Goal: Task Accomplishment & Management: Manage account settings

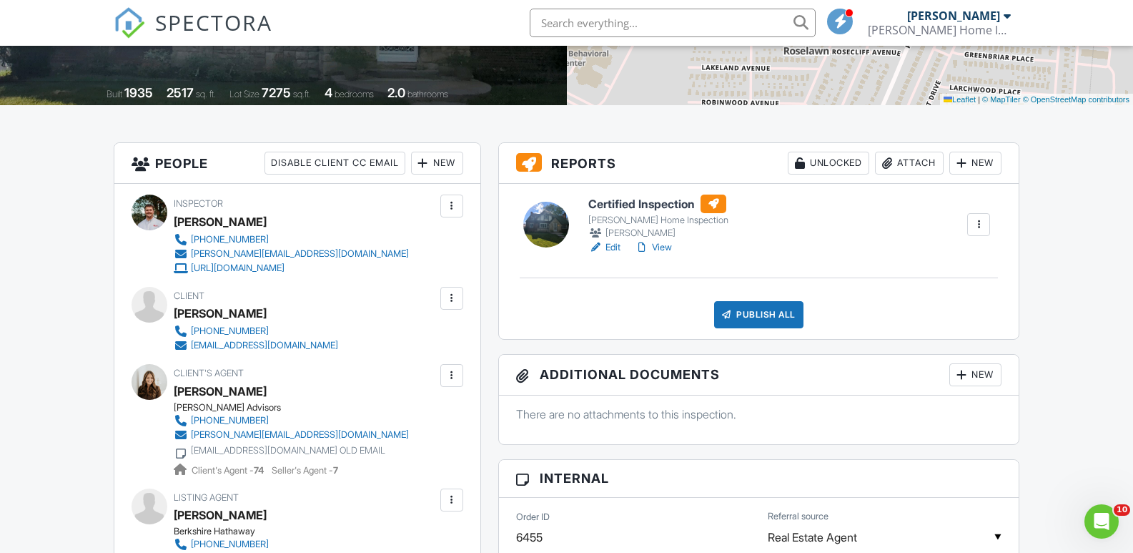
scroll to position [277, 0]
click at [232, 23] on span "SPECTORA" at bounding box center [213, 22] width 117 height 30
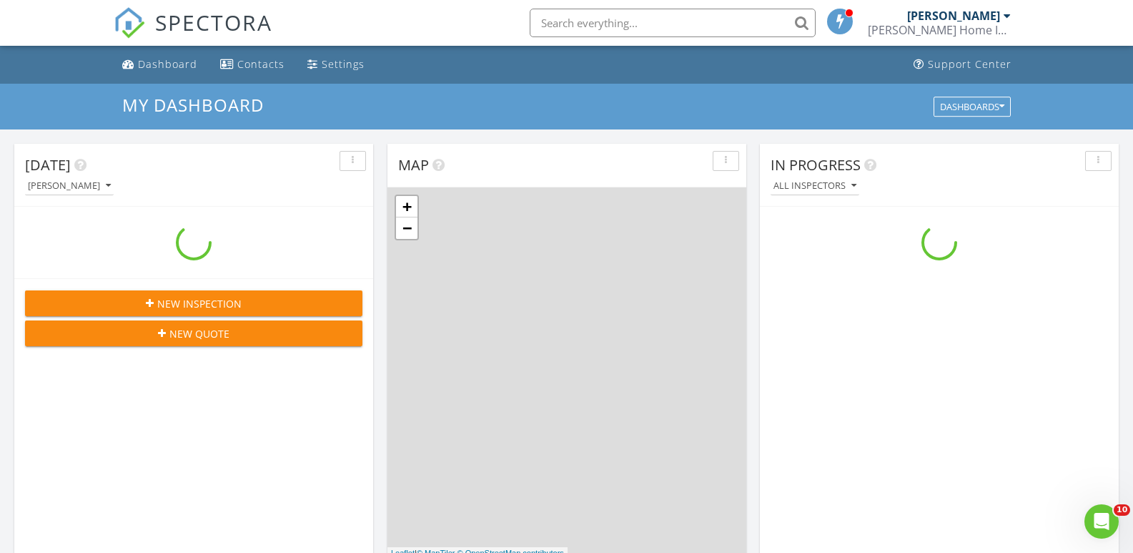
scroll to position [1323, 1155]
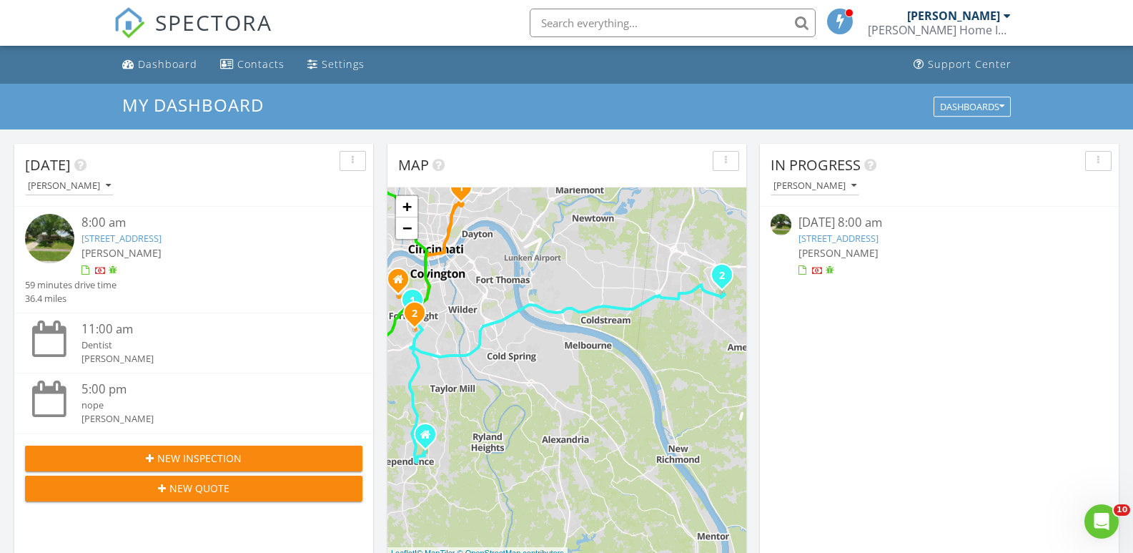
click at [878, 237] on link "747 Loop St, Miamisburg, OH 45342" at bounding box center [839, 238] width 80 height 13
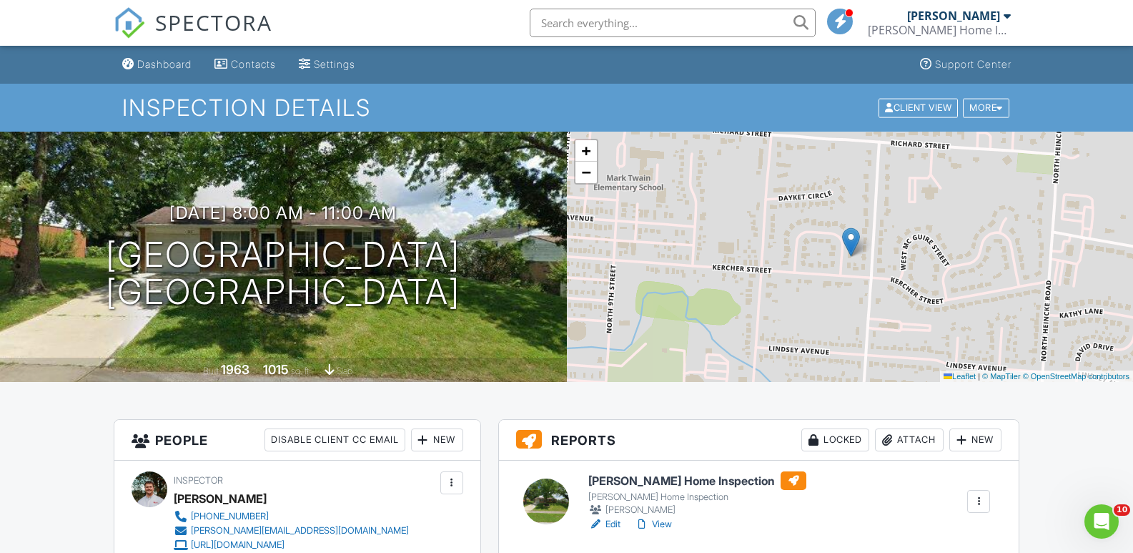
click at [657, 524] on link "View" at bounding box center [653, 524] width 37 height 14
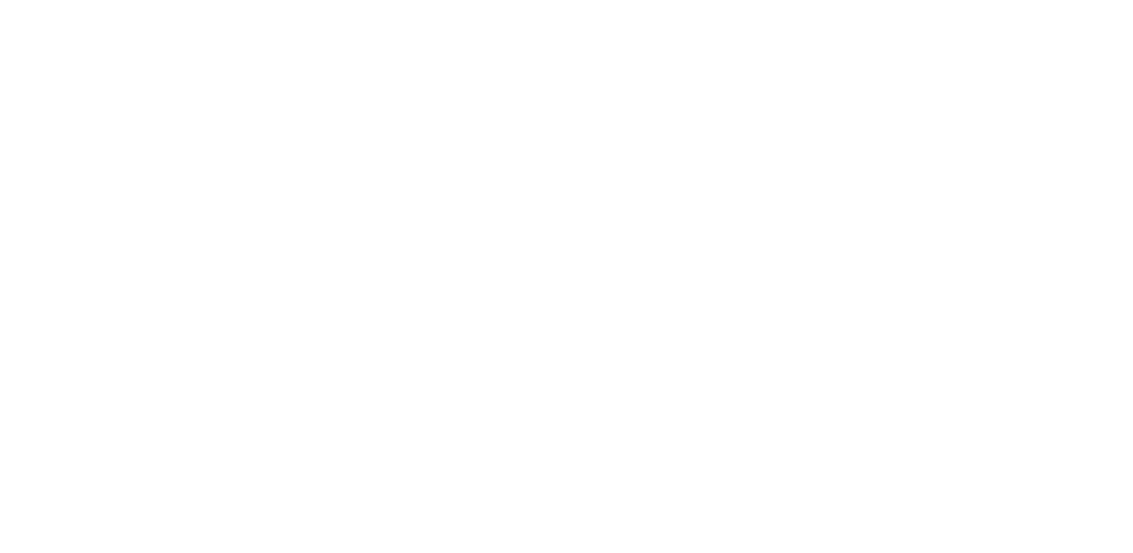
scroll to position [323, 0]
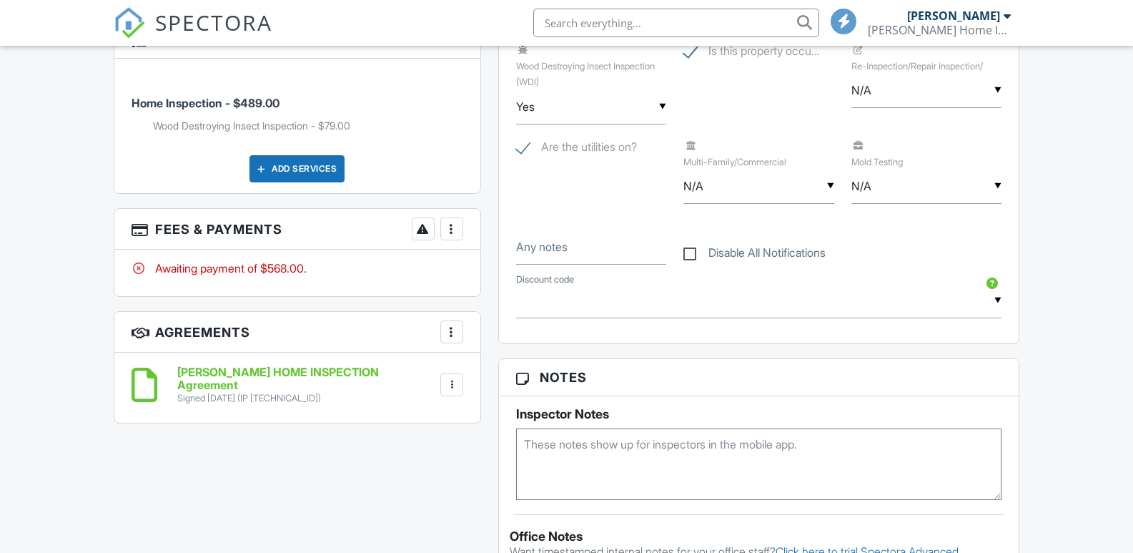
scroll to position [0, 0]
click at [449, 227] on div at bounding box center [452, 229] width 14 height 14
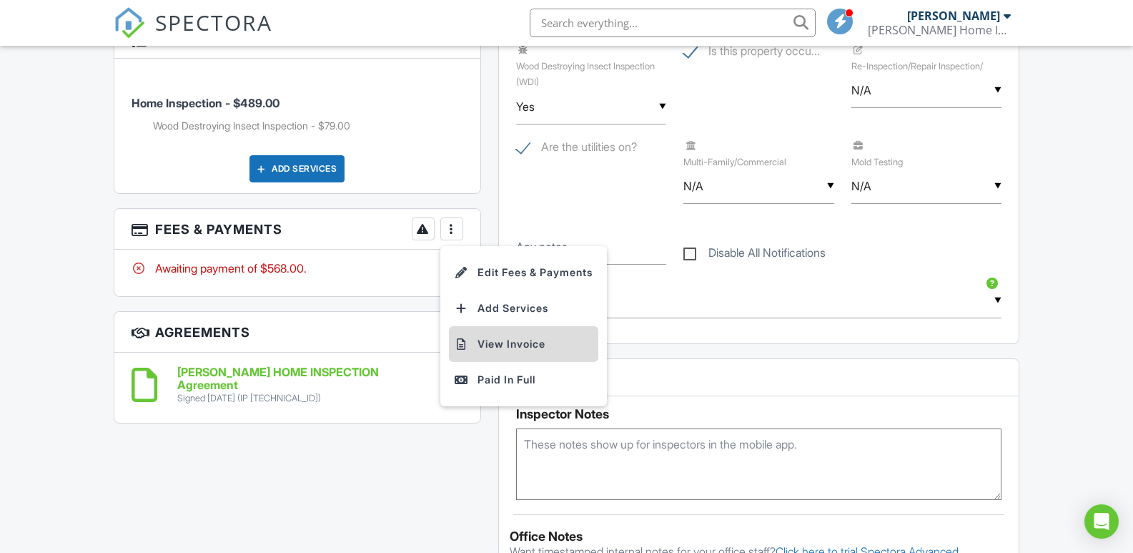
click at [509, 340] on li "View Invoice" at bounding box center [523, 344] width 149 height 36
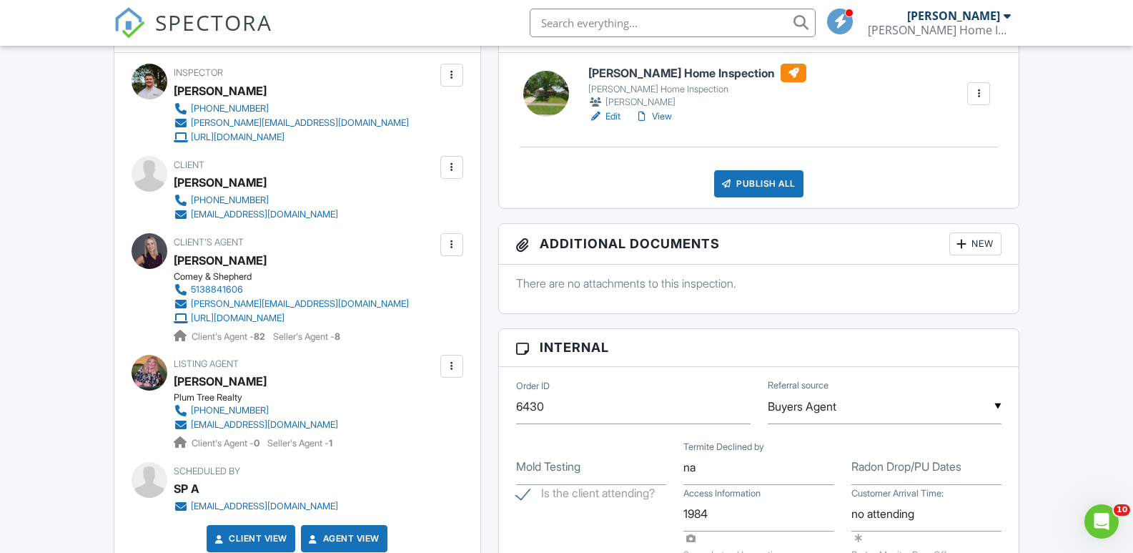
scroll to position [391, 0]
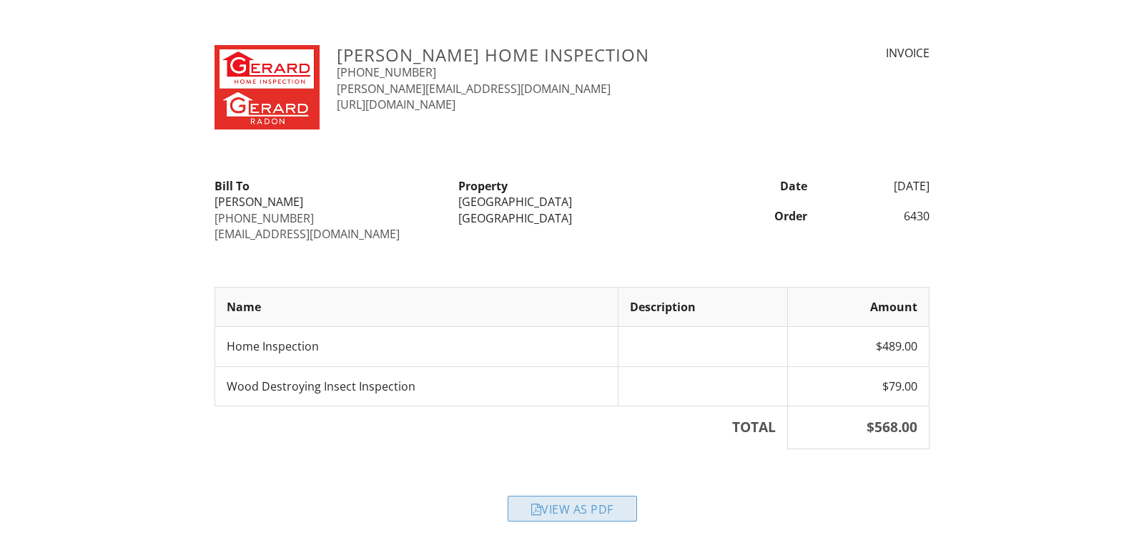
click at [575, 508] on div "View as PDF" at bounding box center [572, 508] width 129 height 26
